Goal: Task Accomplishment & Management: Manage account settings

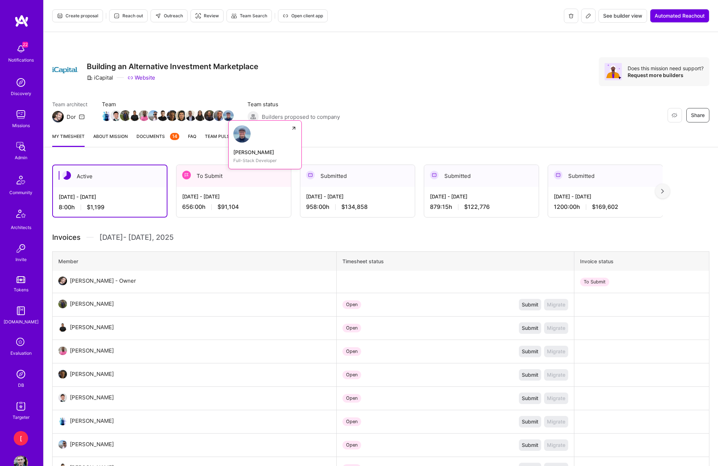
click at [227, 114] on img at bounding box center [228, 115] width 11 height 11
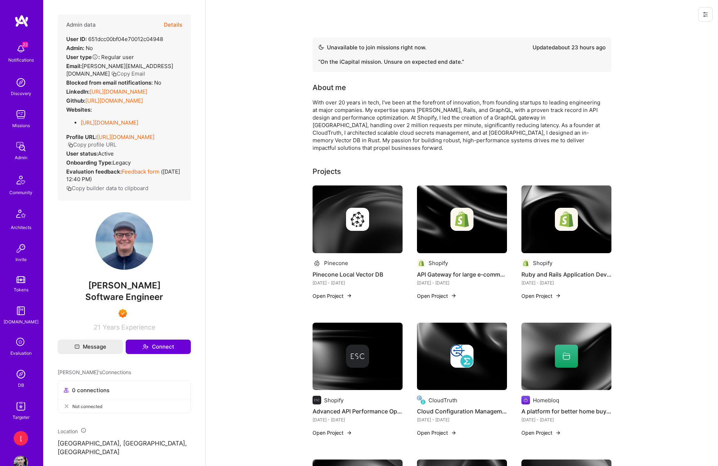
click at [706, 14] on icon at bounding box center [705, 15] width 6 height 6
click at [684, 32] on button "Login as [PERSON_NAME]" at bounding box center [675, 31] width 76 height 18
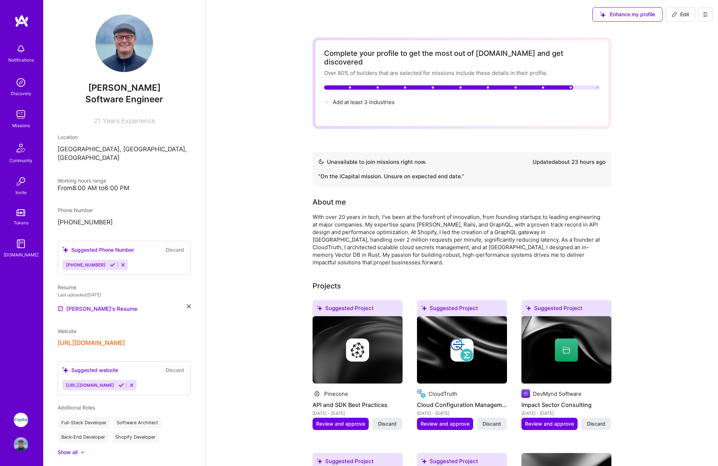
click at [22, 421] on img at bounding box center [21, 420] width 14 height 14
